Goal: Information Seeking & Learning: Learn about a topic

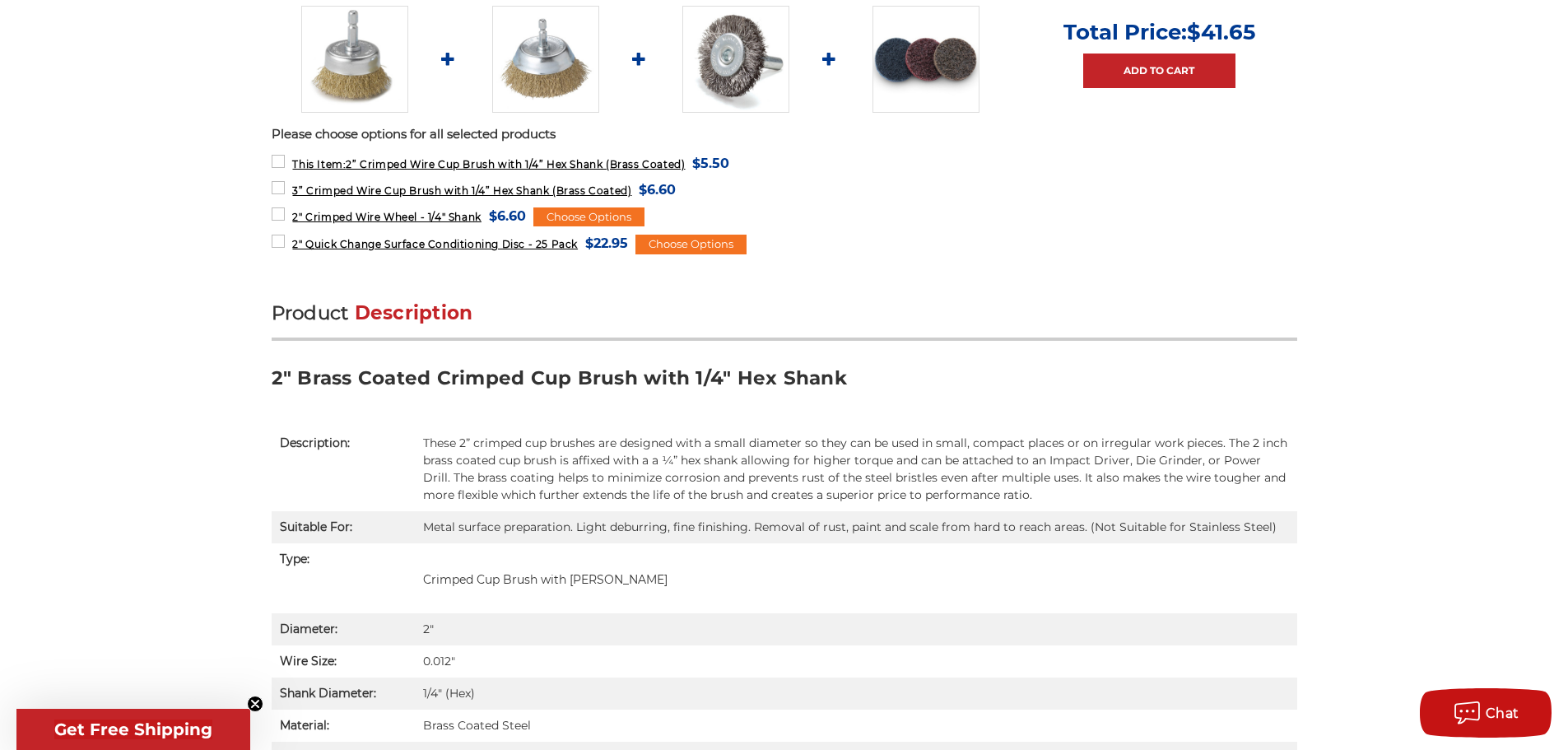
scroll to position [823, 0]
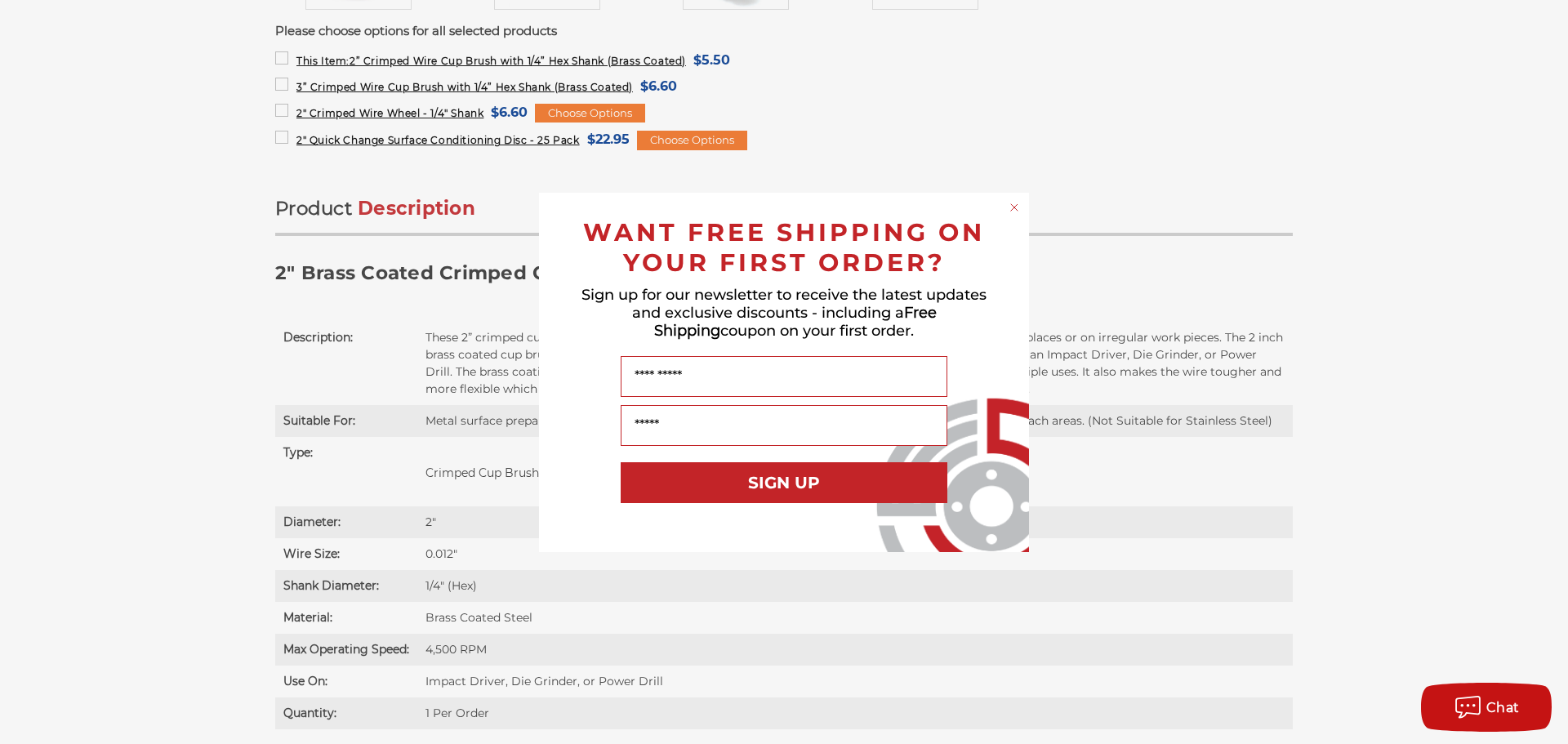
click at [1016, 208] on circle "Close dialog" at bounding box center [1015, 207] width 16 height 16
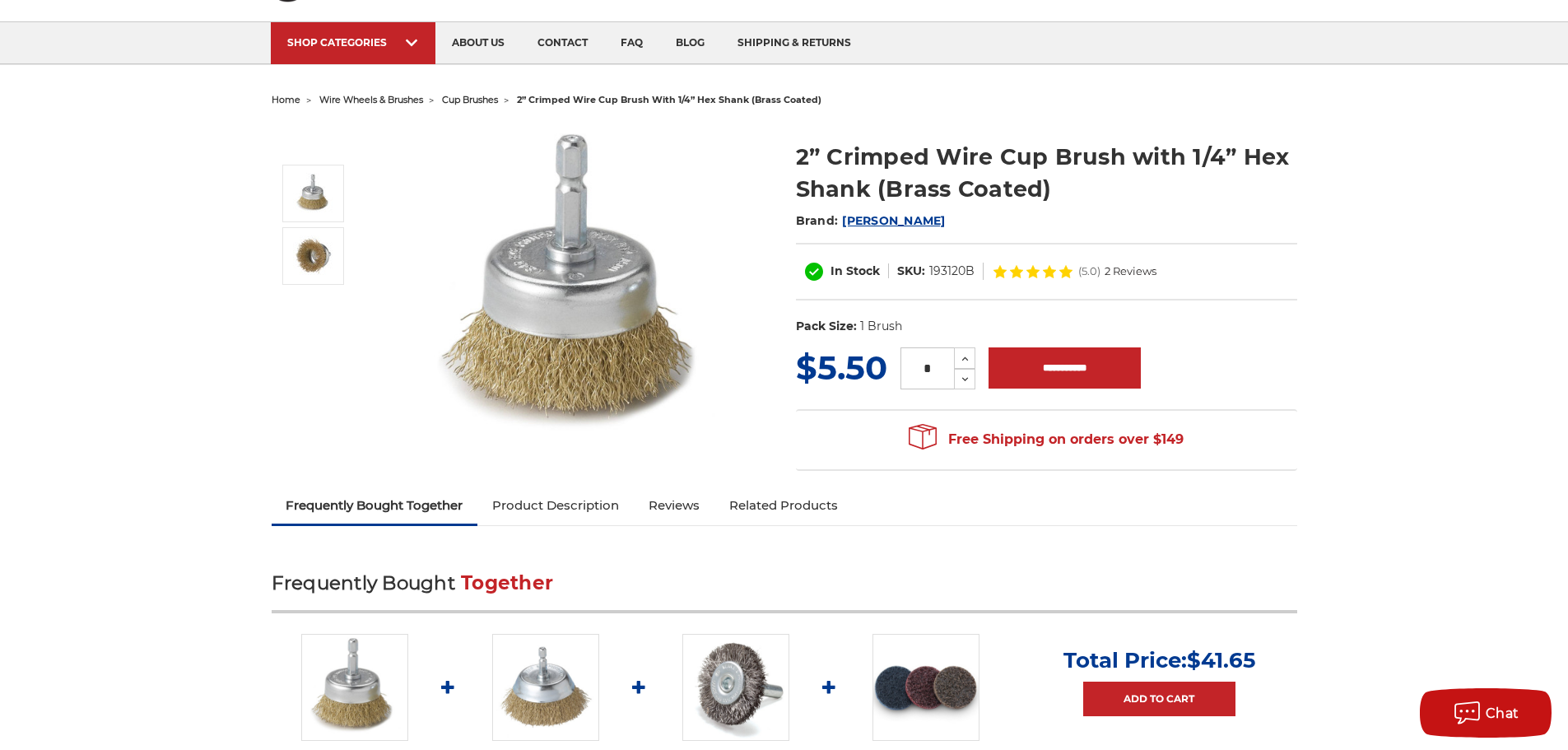
scroll to position [0, 0]
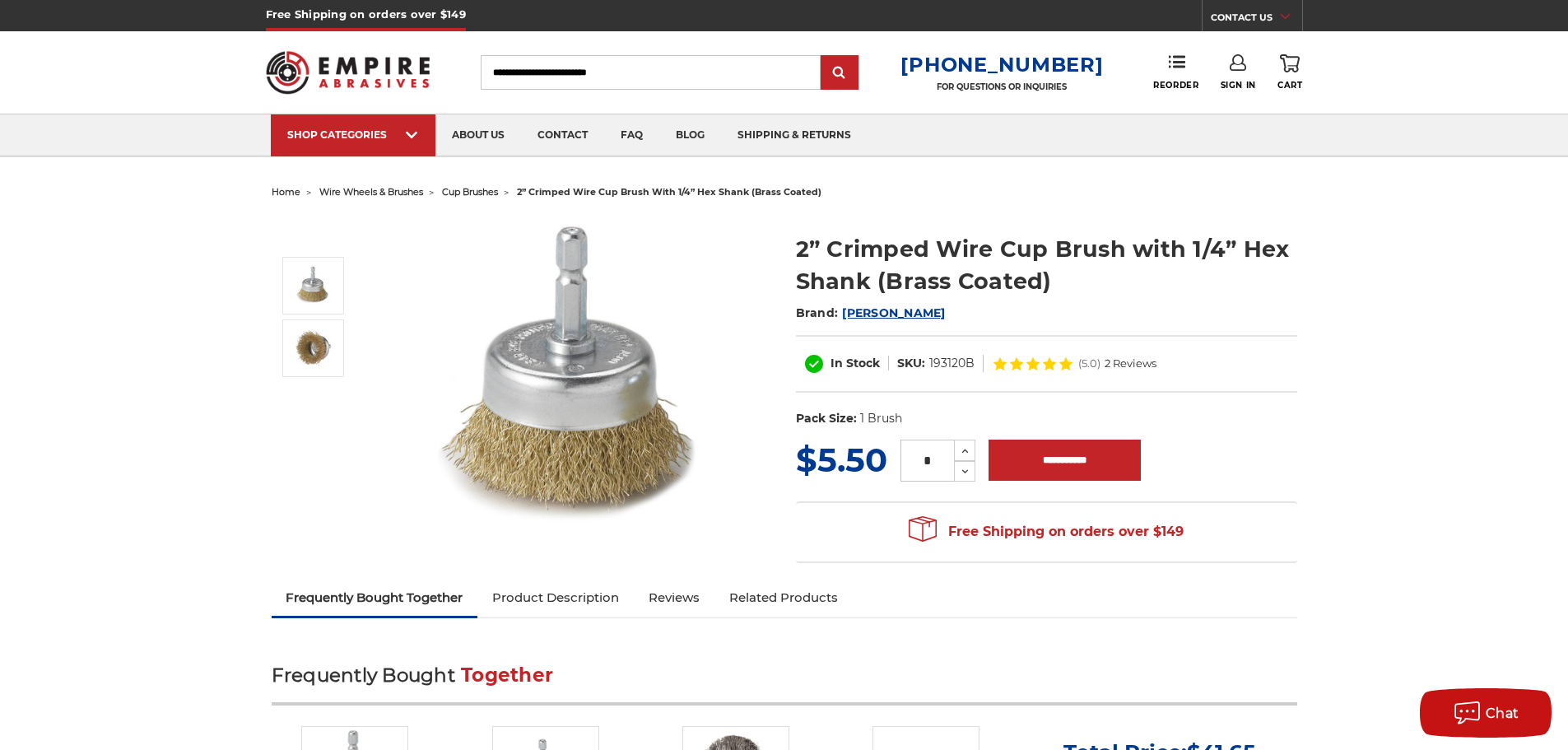
click at [798, 596] on link "Related Products" at bounding box center [784, 597] width 138 height 36
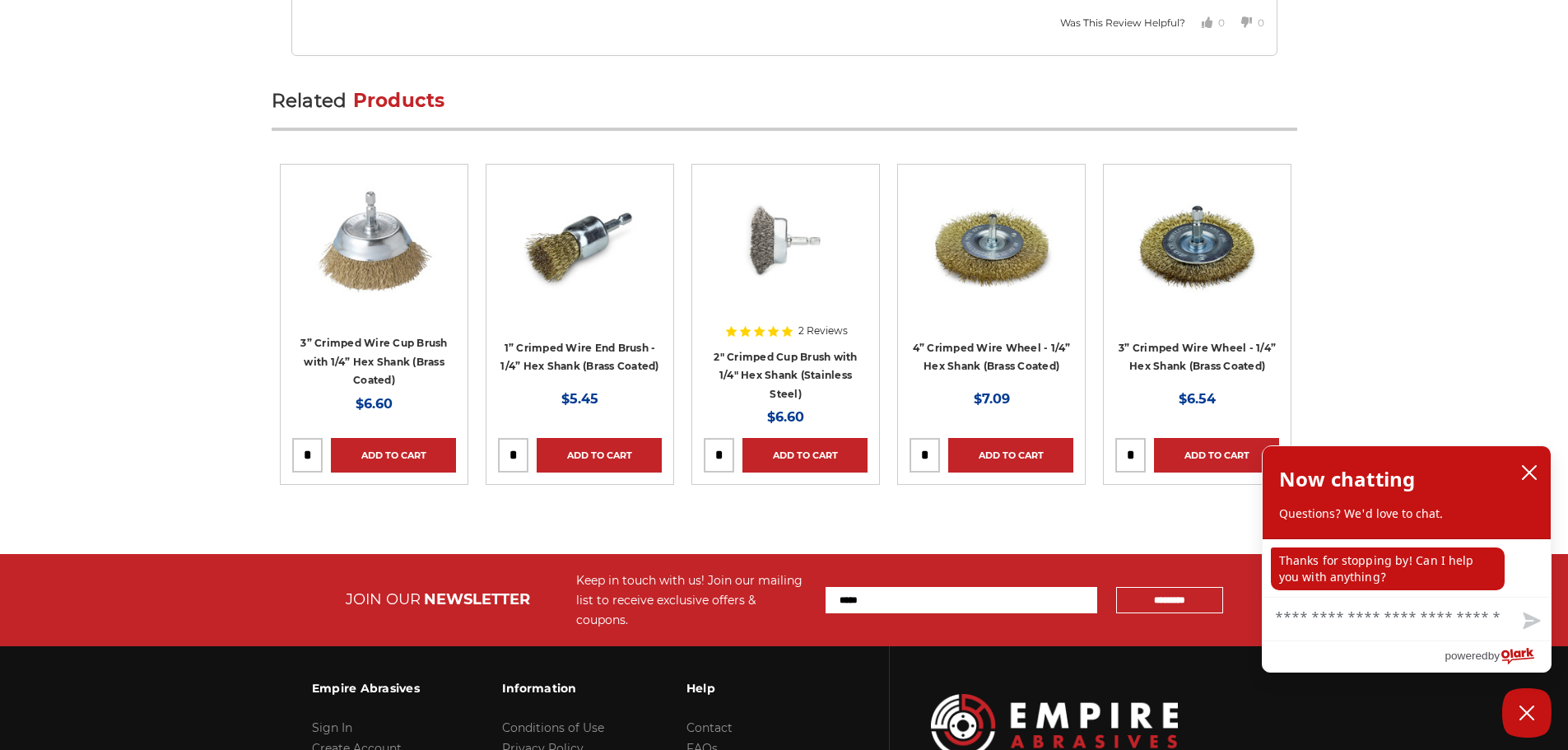
scroll to position [2554, 0]
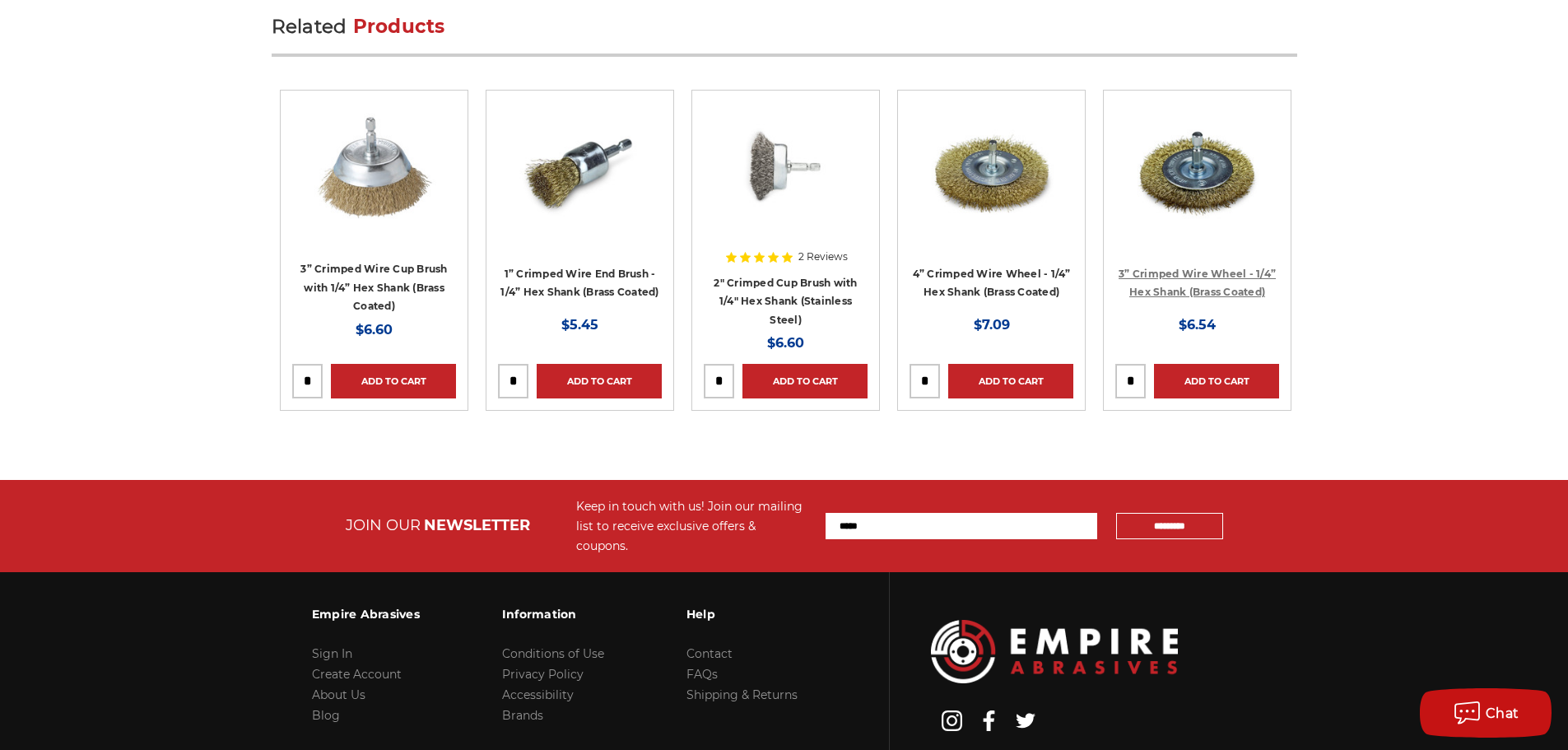
click at [1211, 276] on link "3” Crimped Wire Wheel - 1/4” Hex Shank (Brass Coated)" at bounding box center [1198, 283] width 157 height 31
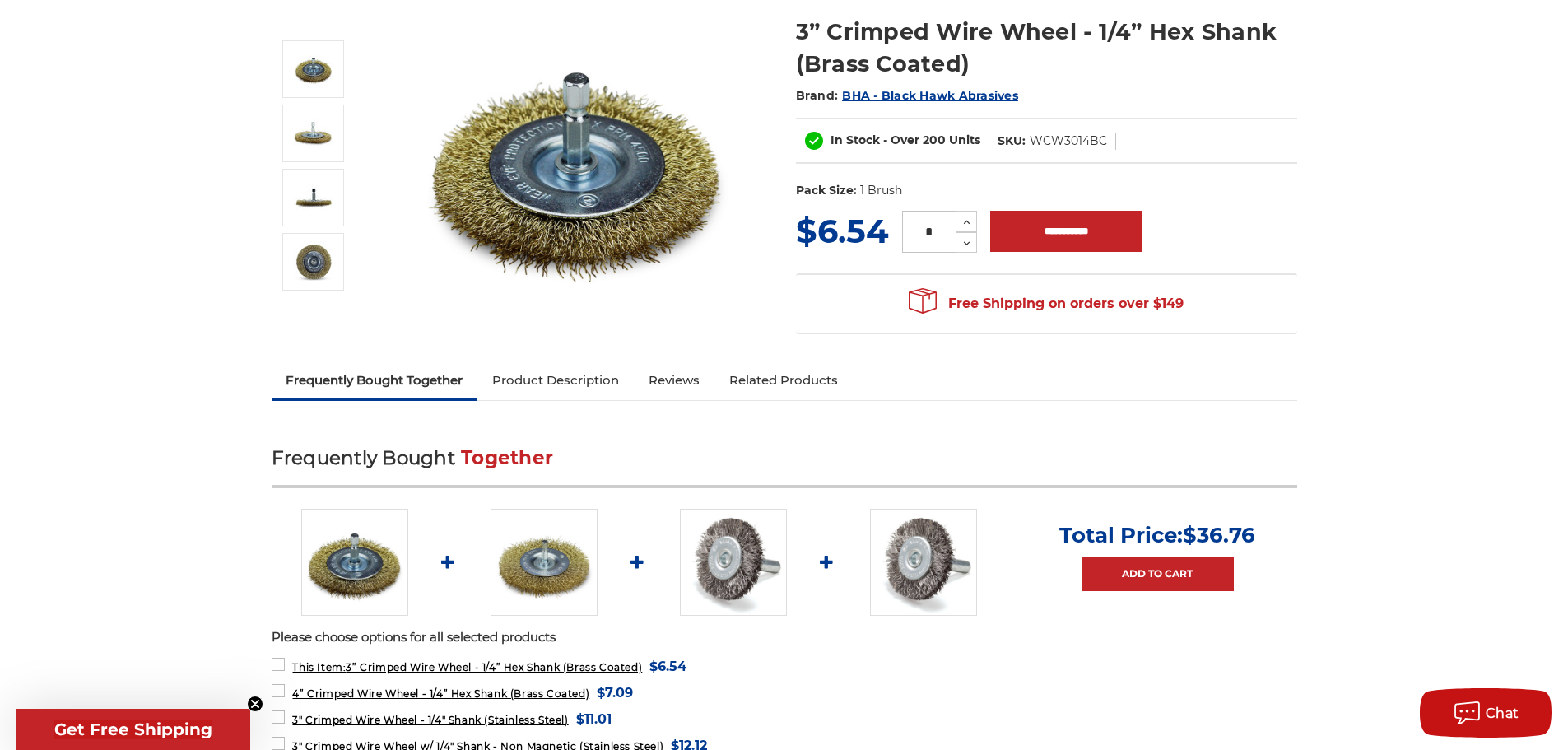
scroll to position [247, 0]
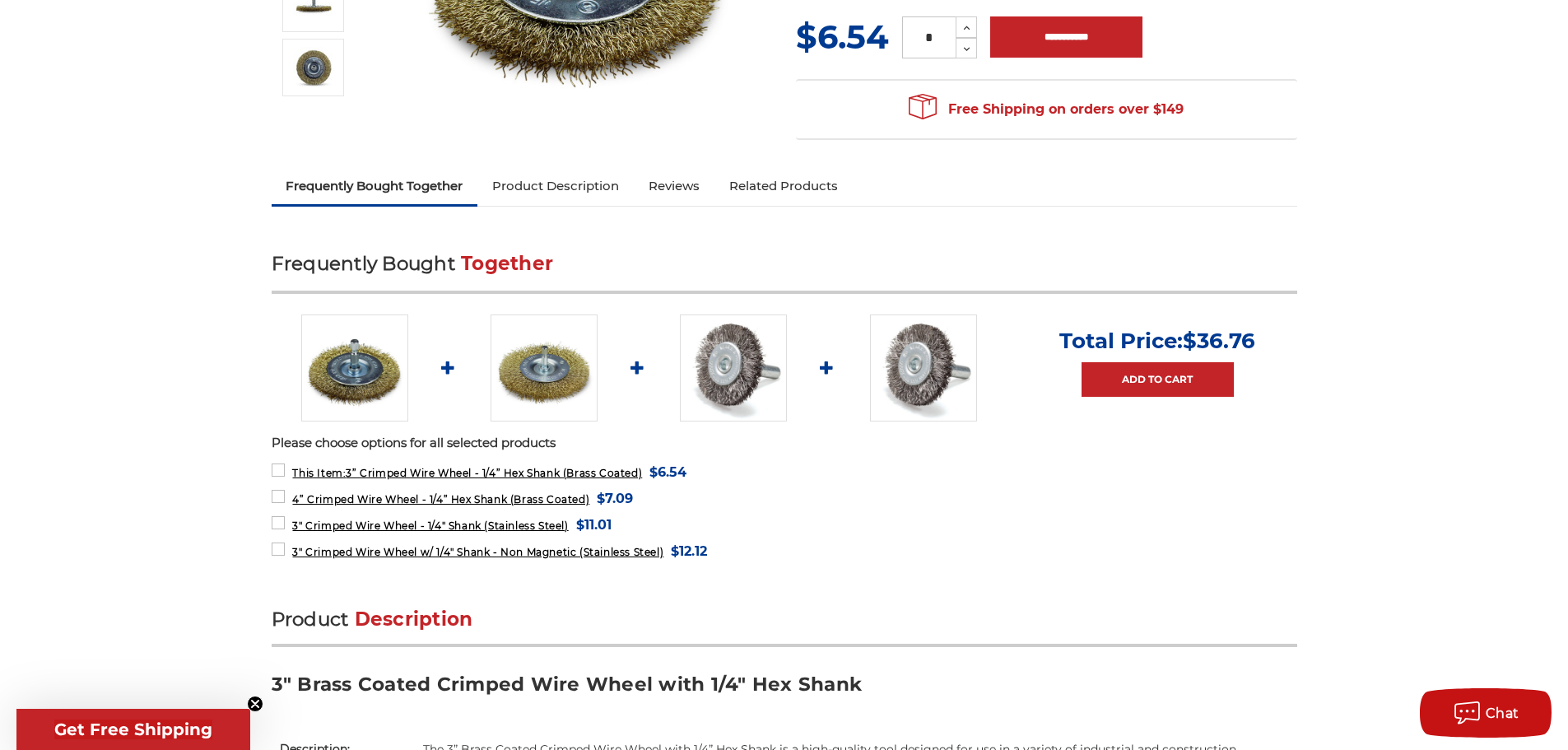
click at [770, 185] on link "Related Products" at bounding box center [784, 186] width 138 height 36
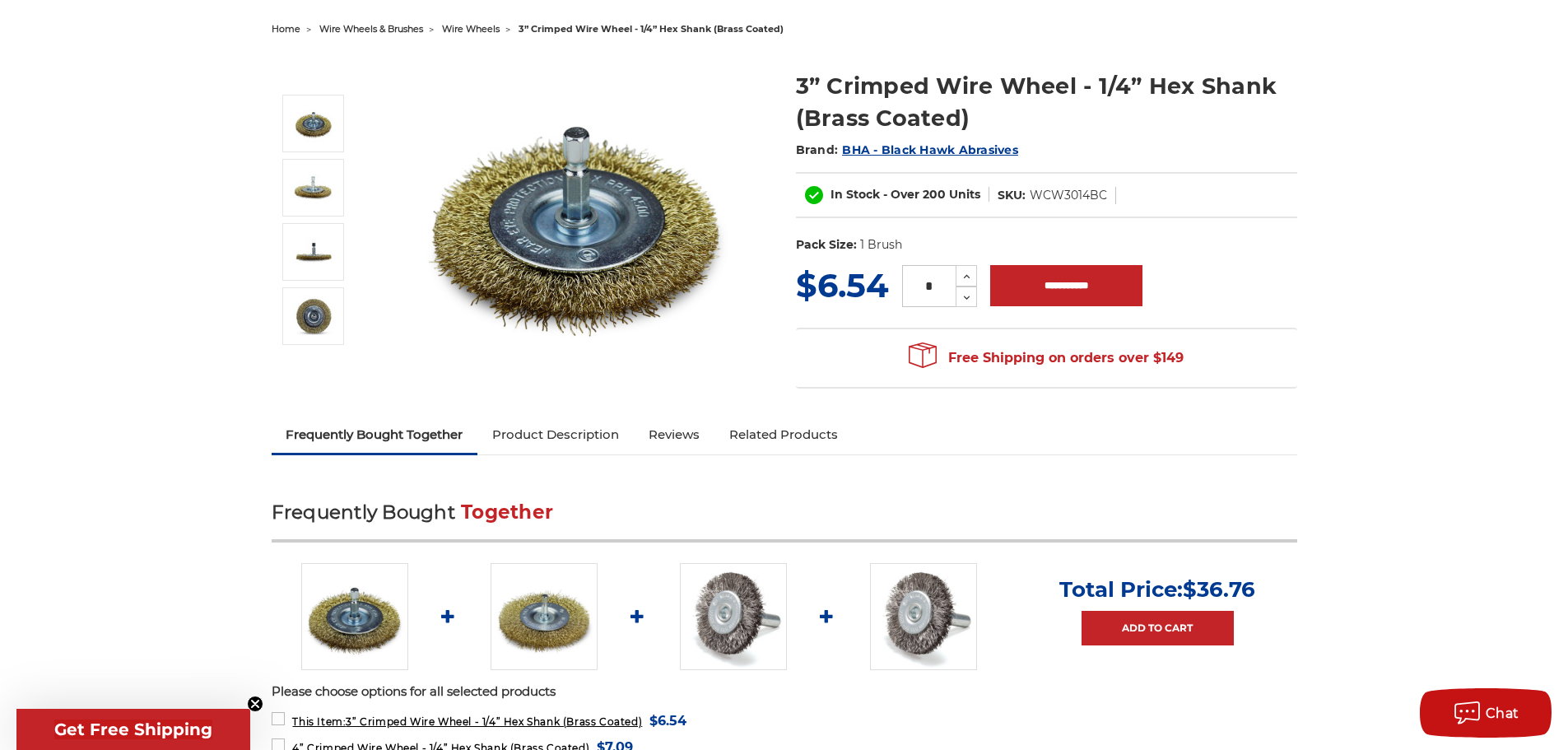
scroll to position [165, 0]
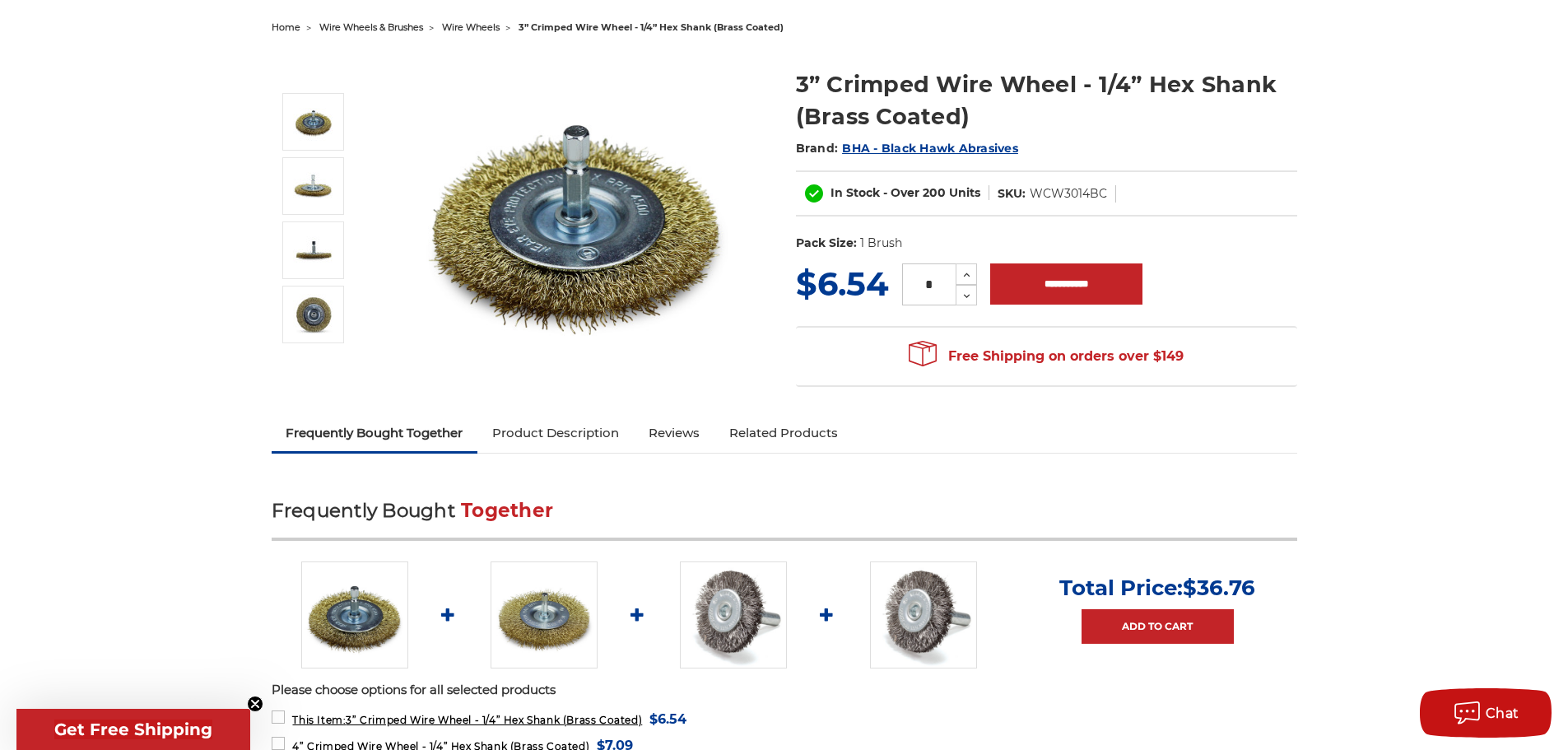
click at [584, 424] on link "Product Description" at bounding box center [555, 433] width 156 height 36
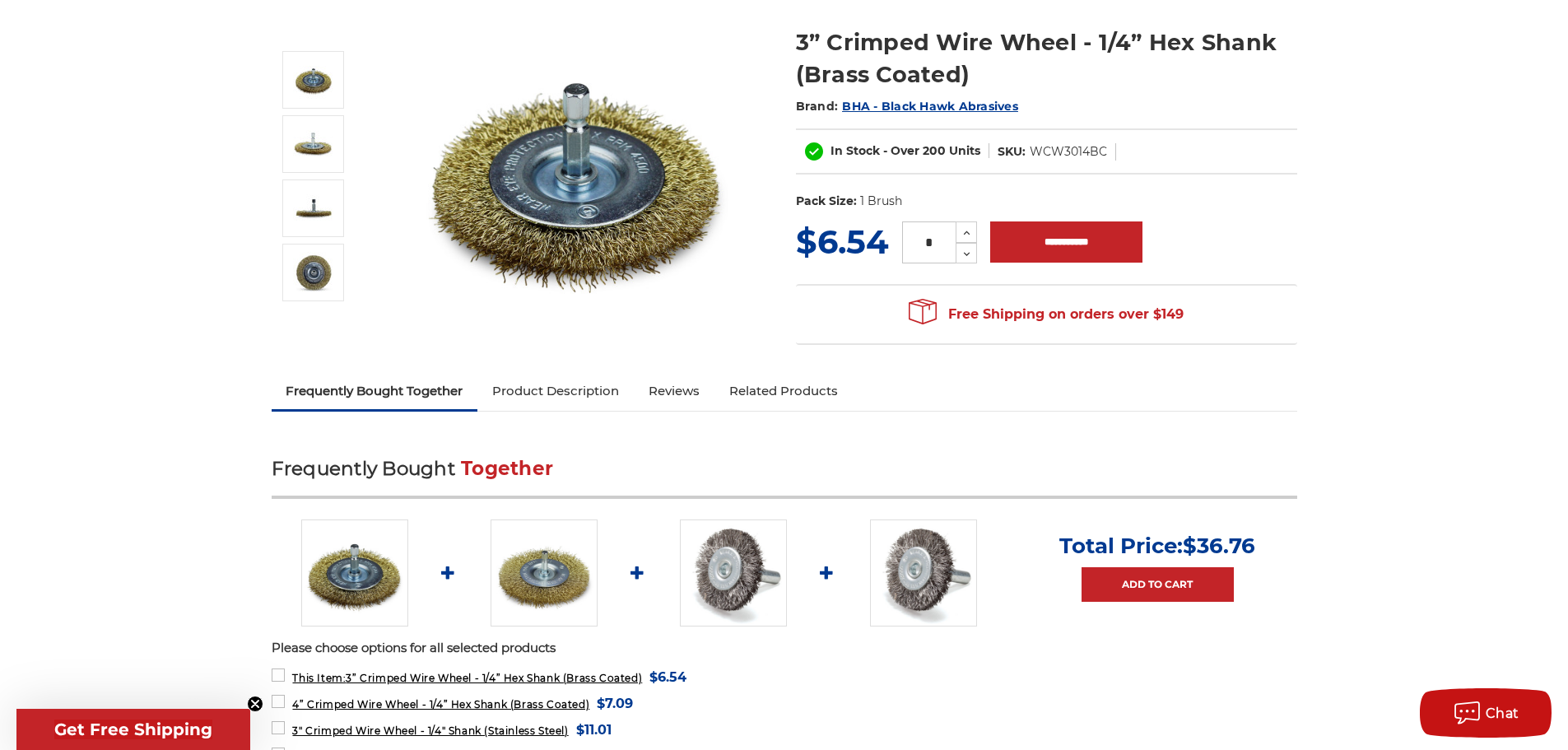
scroll to position [178, 0]
